Goal: Find contact information: Find contact information

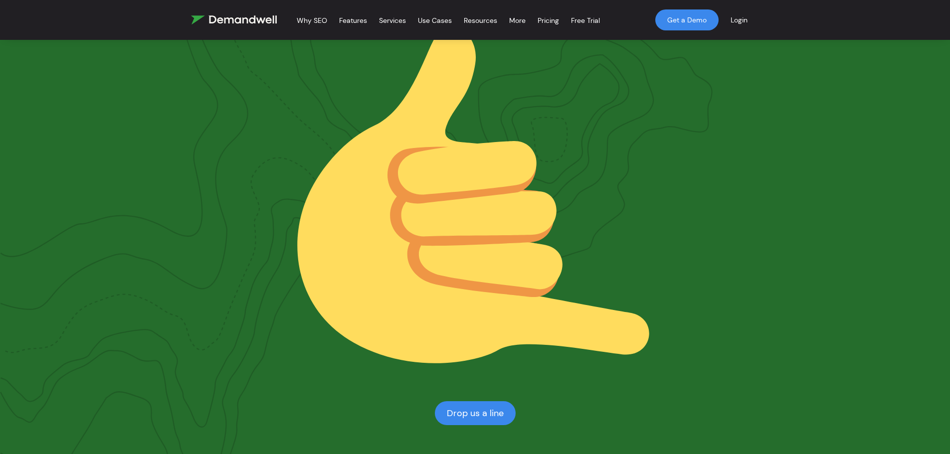
scroll to position [299, 0]
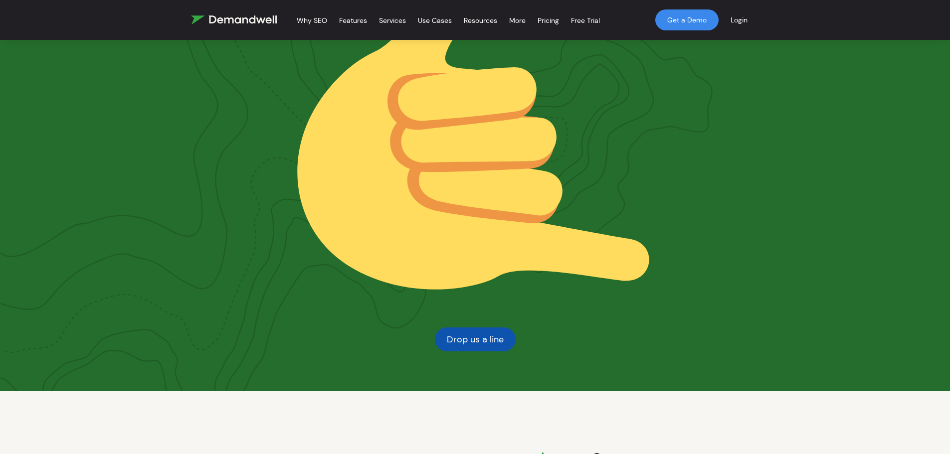
click at [464, 341] on link "Drop us a line" at bounding box center [475, 340] width 81 height 24
click at [657, 151] on div "Explore Your Opportunities at [GEOGRAPHIC_DATA] We’re always looking for people…" at bounding box center [475, 77] width 391 height 628
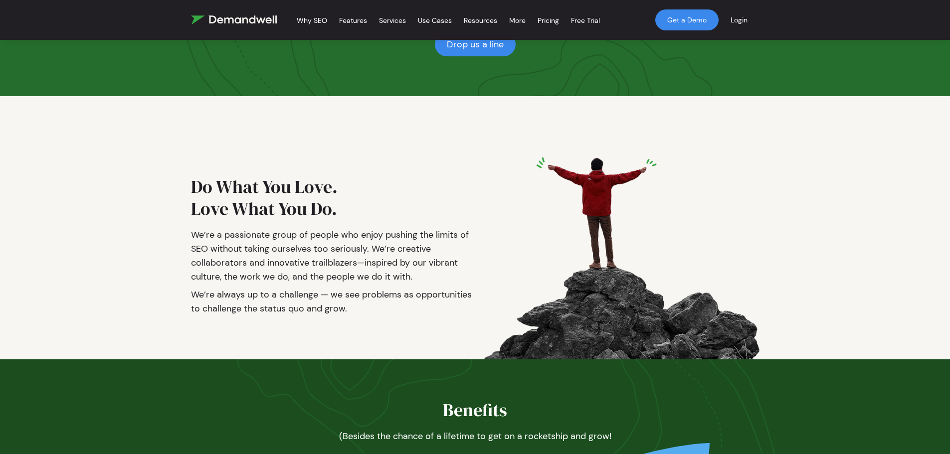
scroll to position [598, 0]
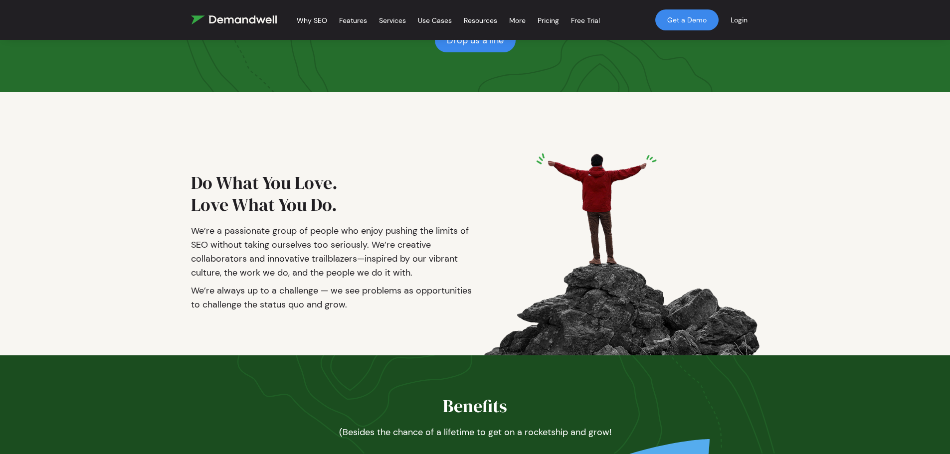
click at [270, 157] on div "Do What You Love. Love What You Do. We’re a passionate group of people who enjo…" at bounding box center [333, 243] width 284 height 223
